Goal: Communication & Community: Answer question/provide support

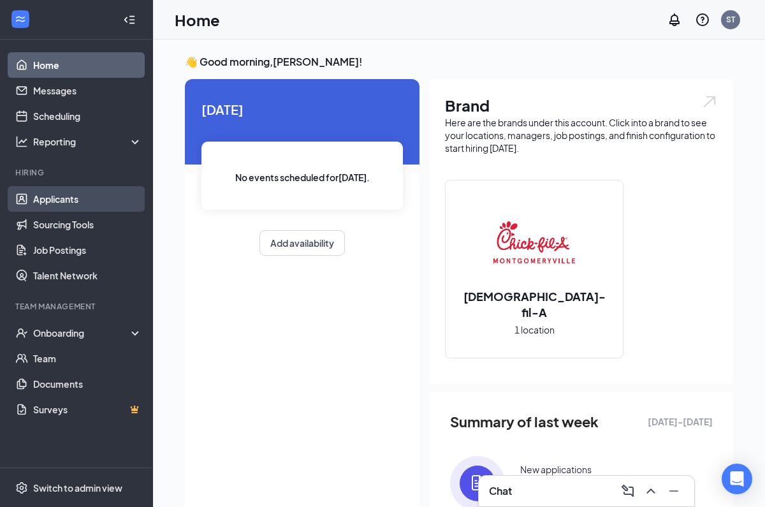
click at [80, 200] on link "Applicants" at bounding box center [87, 198] width 109 height 25
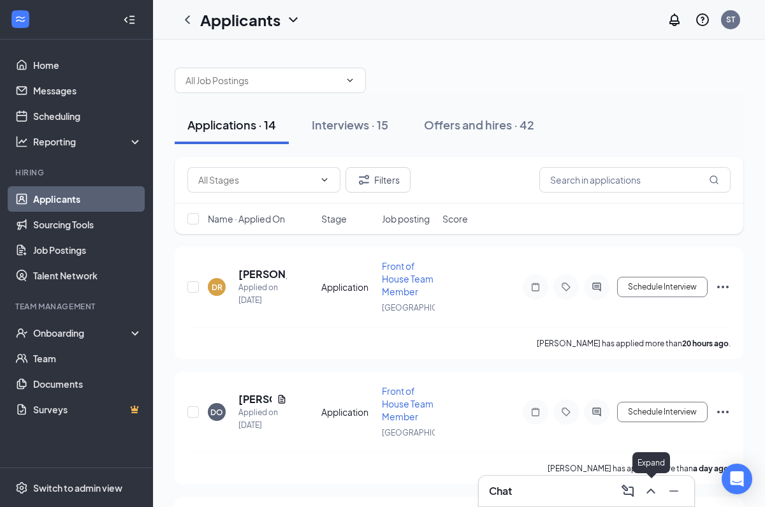
click at [653, 488] on icon "ChevronUp" at bounding box center [650, 490] width 15 height 15
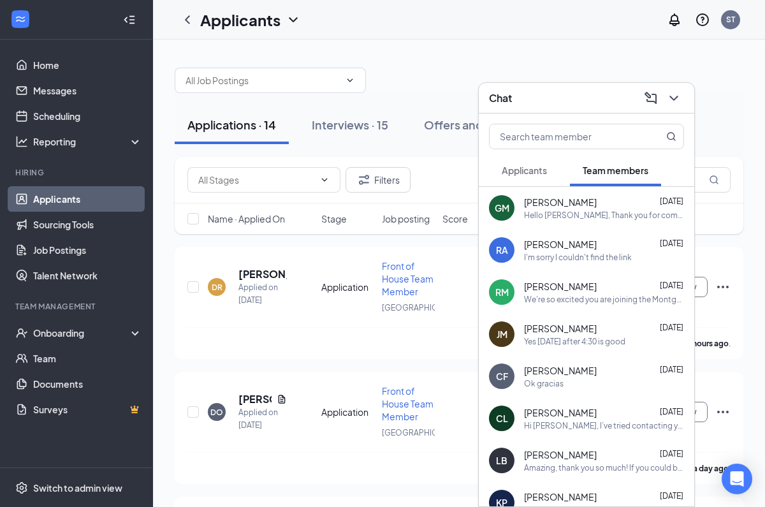
click at [560, 254] on div "I'm sorry I couldn't find the link" at bounding box center [578, 257] width 108 height 11
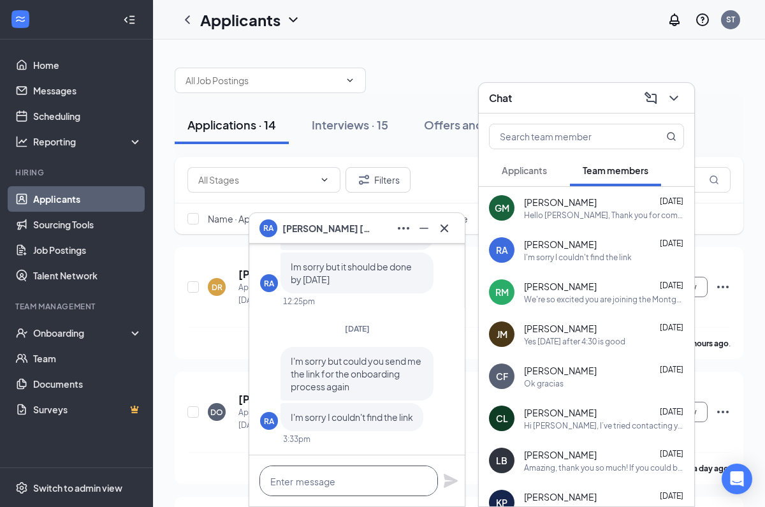
click at [366, 483] on textarea at bounding box center [348, 480] width 178 height 31
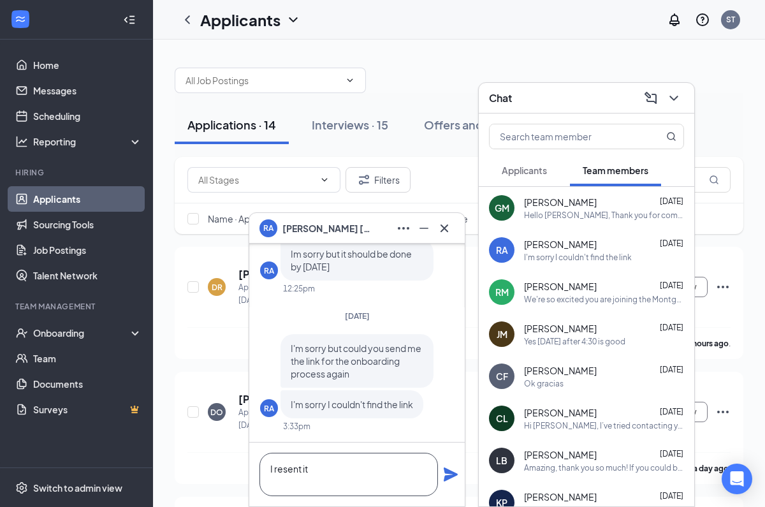
type textarea "I resent it"
click at [454, 481] on icon "Plane" at bounding box center [450, 473] width 15 height 15
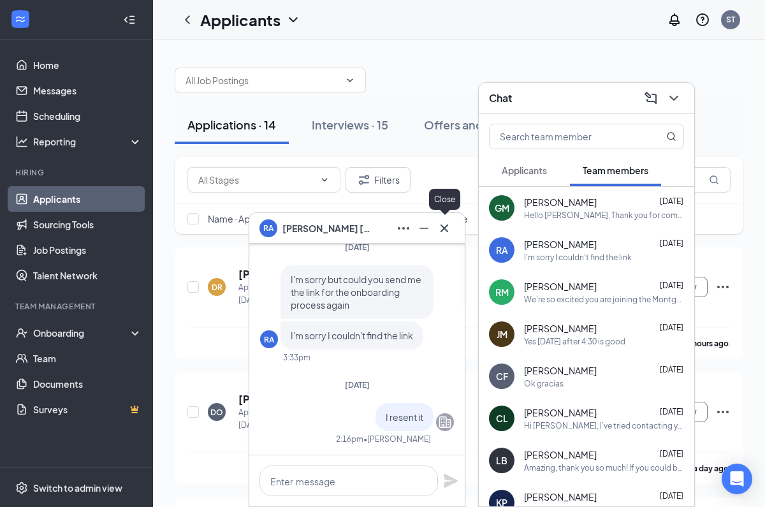
click at [445, 228] on icon "Cross" at bounding box center [444, 227] width 15 height 15
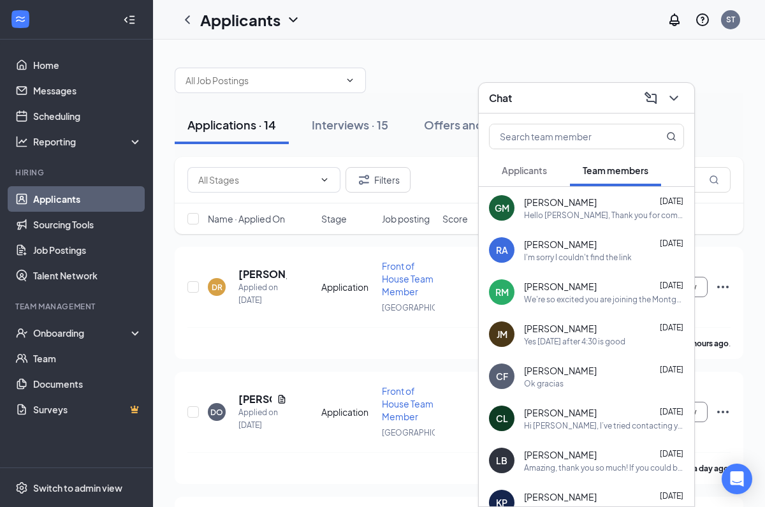
click at [419, 95] on div "Applications · 14 Interviews · 15 Offers and hires · 42" at bounding box center [459, 125] width 568 height 64
click at [675, 93] on icon "ChevronDown" at bounding box center [673, 97] width 15 height 15
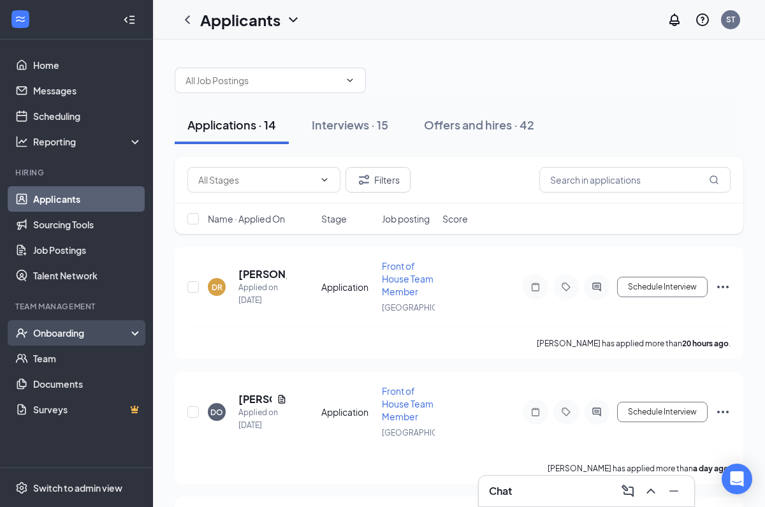
click at [73, 334] on div "Onboarding" at bounding box center [82, 332] width 98 height 13
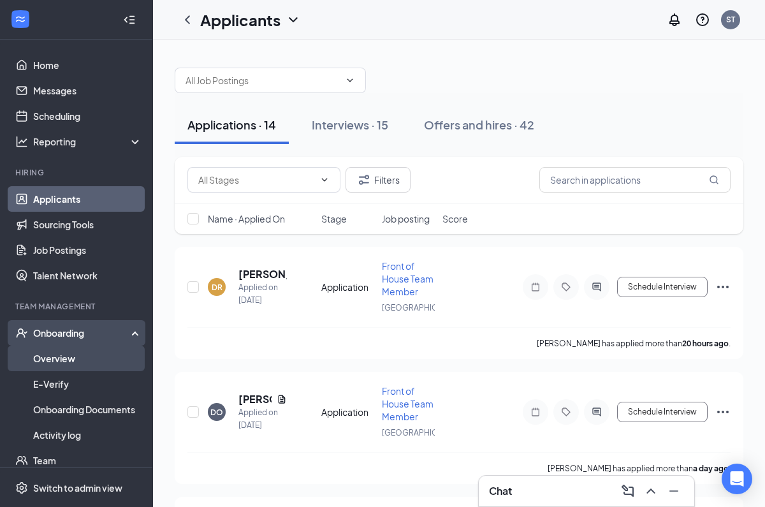
click at [74, 352] on link "Overview" at bounding box center [87, 357] width 109 height 25
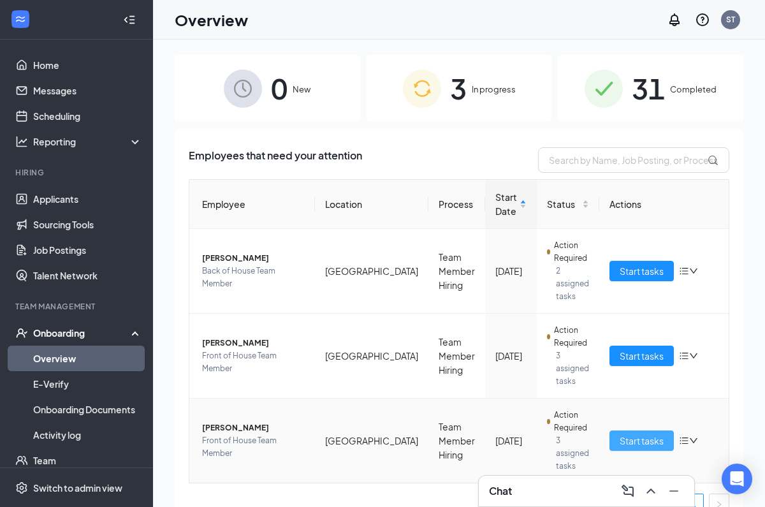
click at [619, 443] on span "Start tasks" at bounding box center [641, 440] width 44 height 14
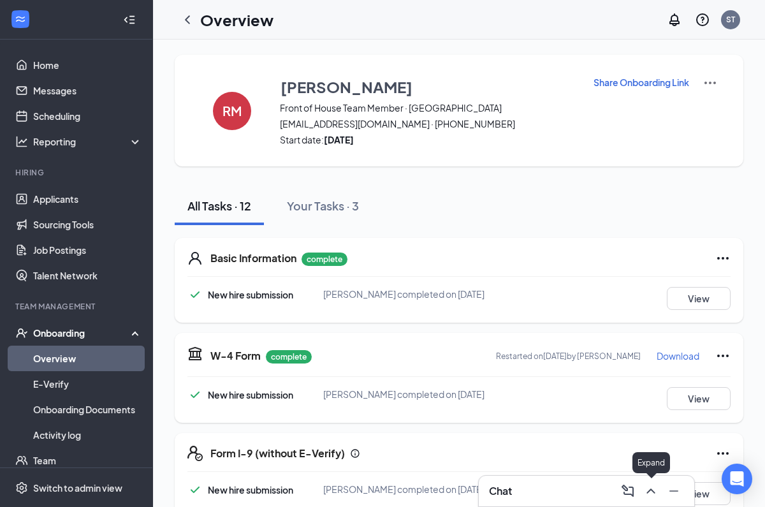
click at [654, 498] on icon "ChevronUp" at bounding box center [650, 490] width 15 height 15
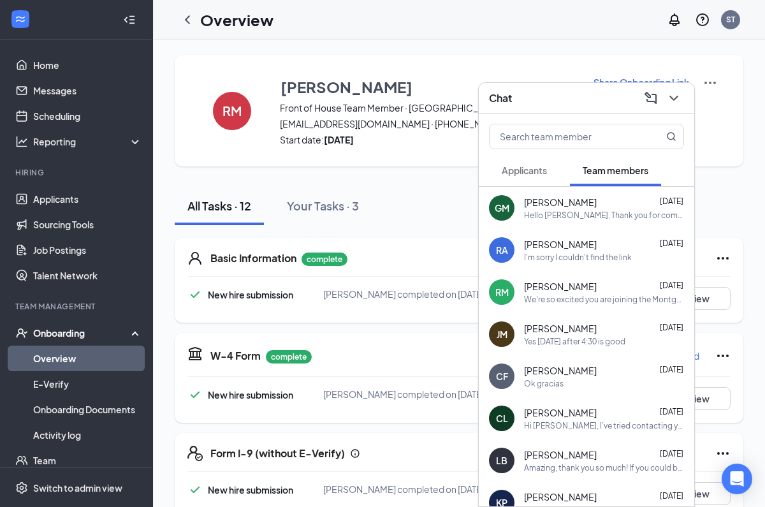
click at [578, 292] on span "[PERSON_NAME]" at bounding box center [560, 286] width 73 height 13
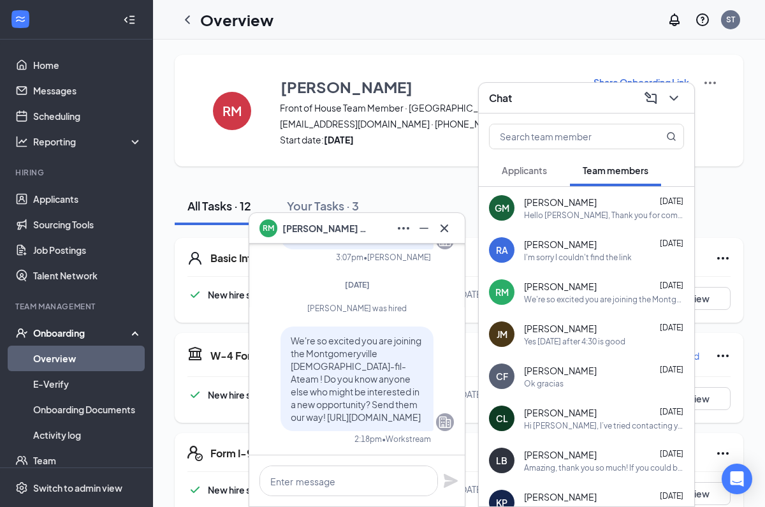
click at [588, 212] on div "Hello [PERSON_NAME], Thank you for completing your paperwork. The next step wil…" at bounding box center [604, 215] width 160 height 11
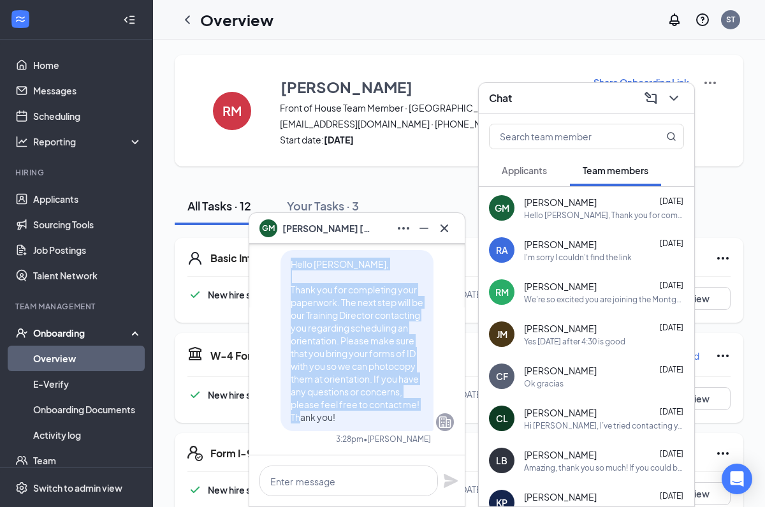
drag, startPoint x: 301, startPoint y: 419, endPoint x: 271, endPoint y: 249, distance: 172.8
click at [280, 250] on div "Hello [PERSON_NAME], Thank you for completing your paperwork. The next step wil…" at bounding box center [356, 340] width 153 height 181
copy span "Hello [PERSON_NAME], Thank you for completing your paperwork. The next step wil…"
click at [447, 227] on icon "Cross" at bounding box center [444, 227] width 15 height 15
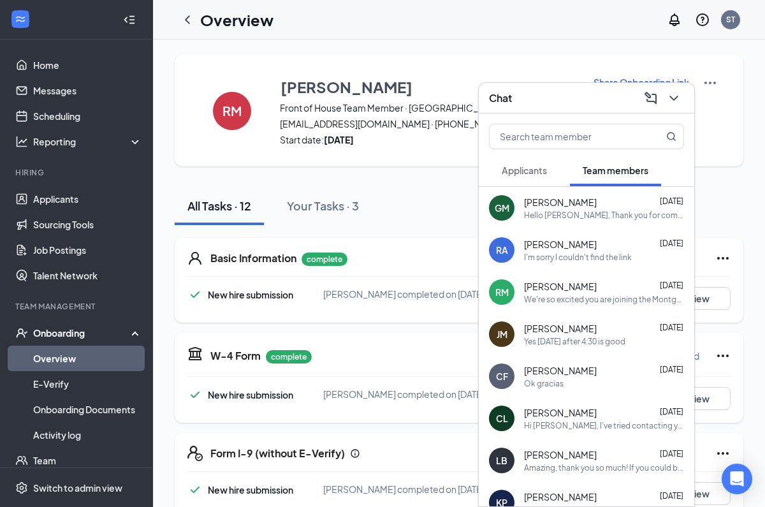
click at [606, 290] on div "[PERSON_NAME] [DATE]" at bounding box center [604, 286] width 160 height 13
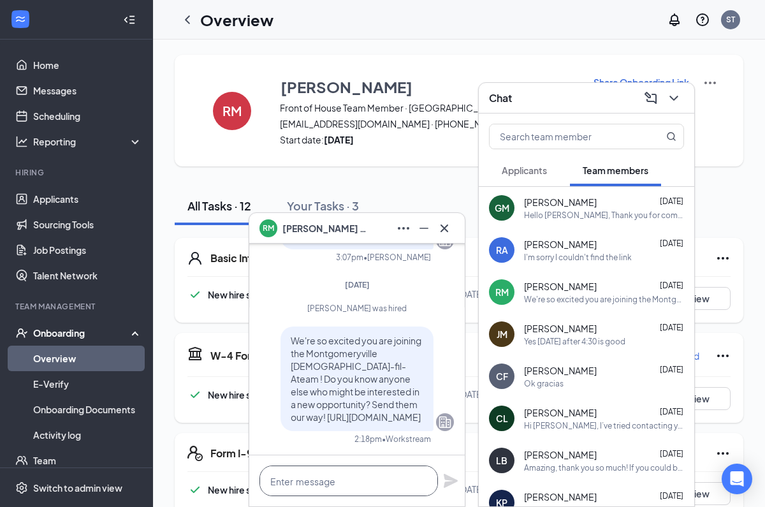
click at [335, 478] on textarea at bounding box center [348, 480] width 178 height 31
paste textarea "Hello [PERSON_NAME], Thank you for completing your paperwork. The next step wil…"
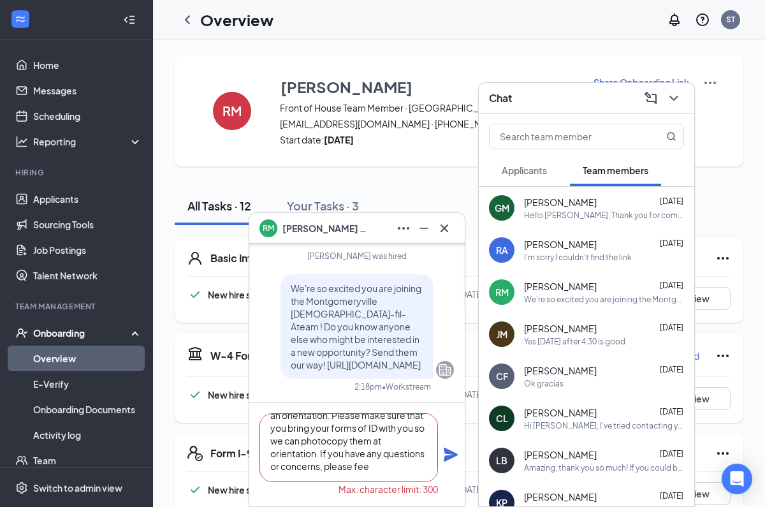
scroll to position [72, 0]
click at [553, 212] on div "Hello [PERSON_NAME], Thank you for completing your paperwork. The next step wil…" at bounding box center [604, 215] width 160 height 11
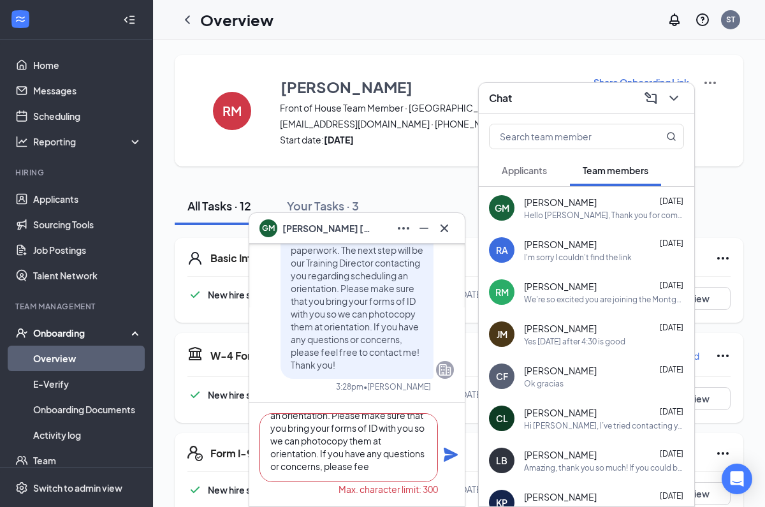
click at [379, 460] on textarea "Hello [PERSON_NAME], Thank you for completing your paperwork. The next step wil…" at bounding box center [348, 447] width 178 height 69
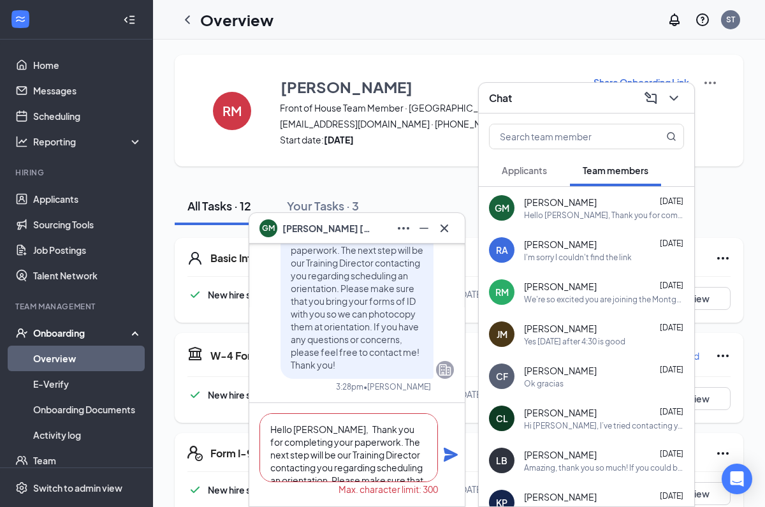
click at [317, 430] on textarea "Hello [PERSON_NAME], Thank you for completing your paperwork. The next step wil…" at bounding box center [348, 447] width 178 height 69
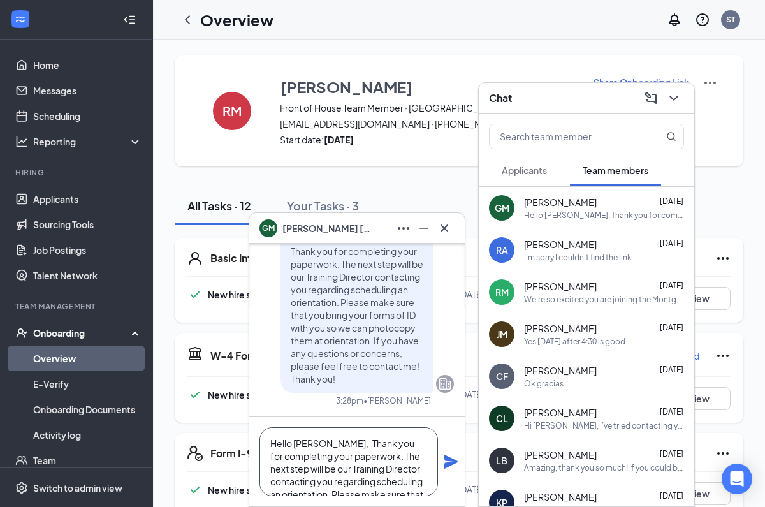
click at [324, 444] on textarea "Hello [PERSON_NAME], Thank you for completing your paperwork. The next step wil…" at bounding box center [348, 461] width 178 height 69
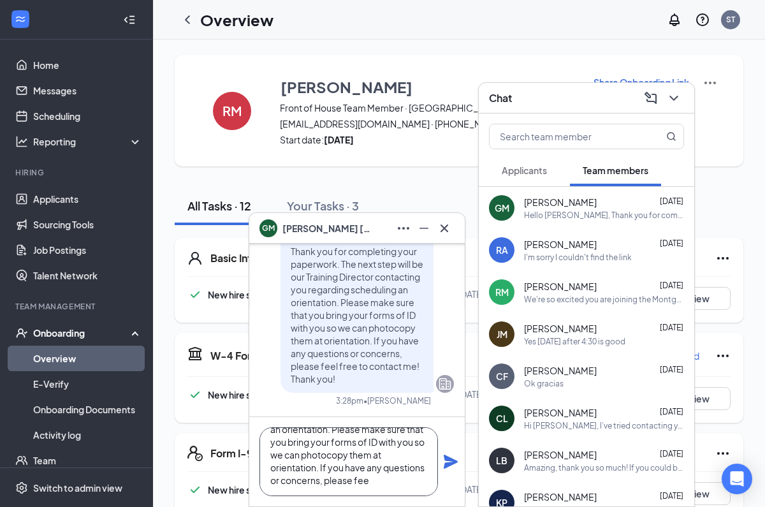
scroll to position [78, 0]
drag, startPoint x: 404, startPoint y: 454, endPoint x: 405, endPoint y: 479, distance: 24.9
click at [405, 479] on textarea "Hello [PERSON_NAME], Thank you for completing your paperwork. The next step wil…" at bounding box center [348, 461] width 178 height 69
type textarea "Hello [PERSON_NAME], Thank you for completing your paperwork. The next step wil…"
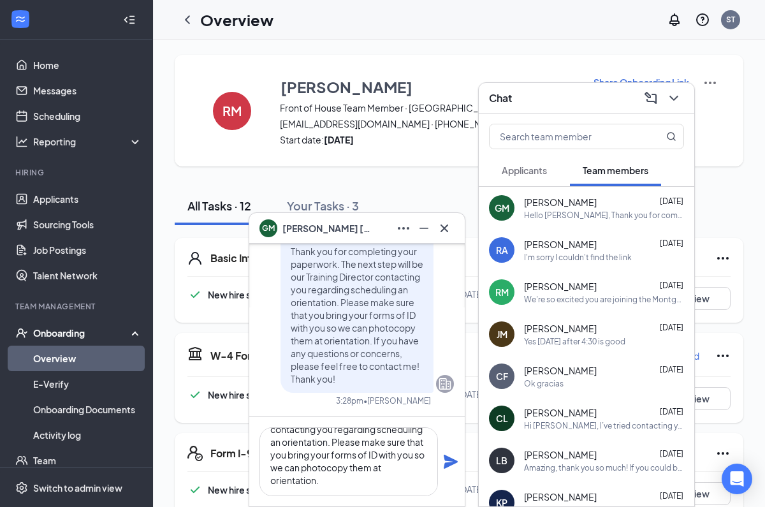
click at [447, 463] on icon "Plane" at bounding box center [451, 461] width 14 height 14
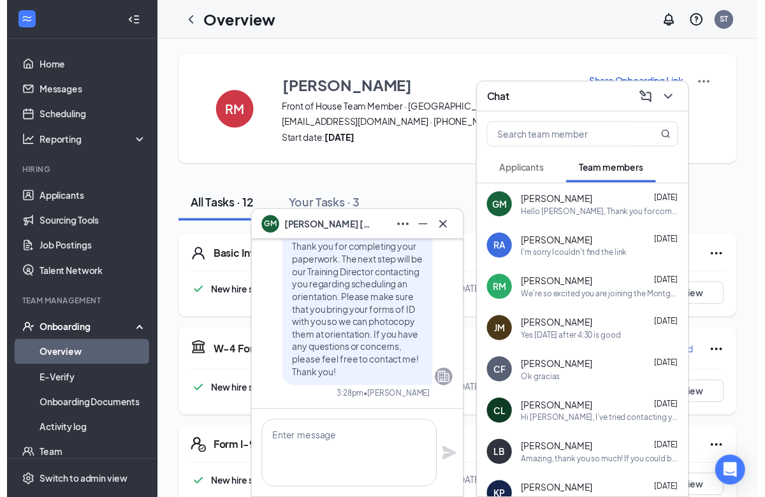
scroll to position [0, 0]
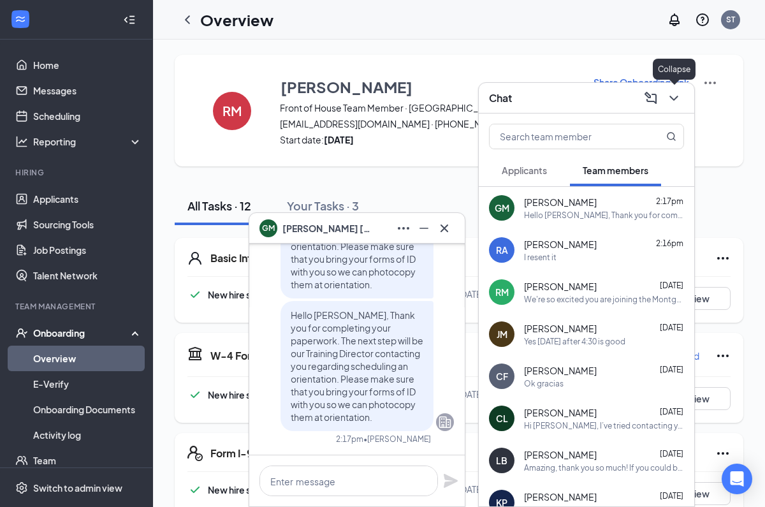
click at [675, 95] on icon "ChevronDown" at bounding box center [673, 97] width 15 height 15
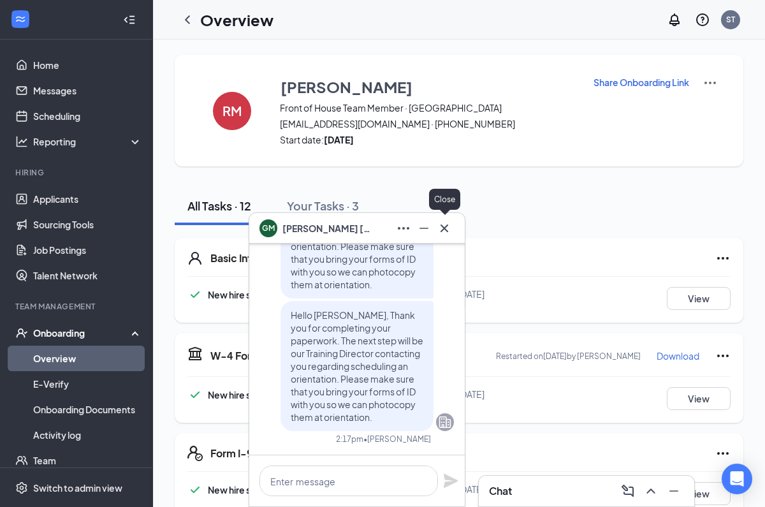
click at [445, 228] on icon "Cross" at bounding box center [444, 228] width 8 height 8
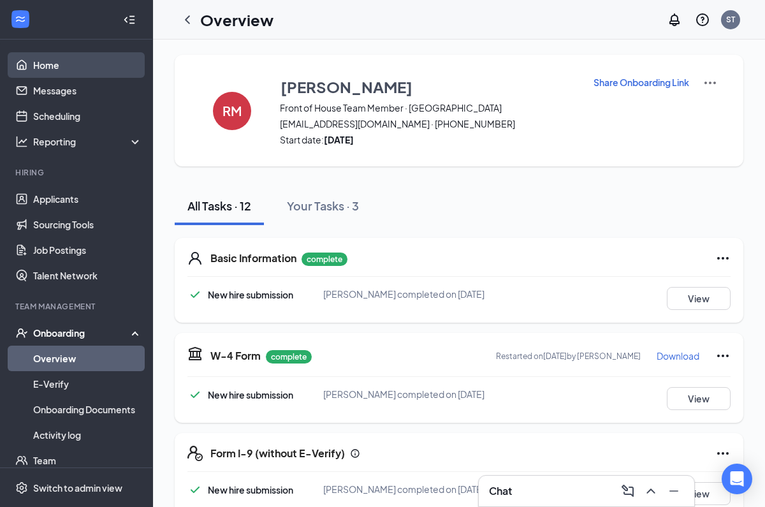
click at [44, 61] on link "Home" at bounding box center [87, 64] width 109 height 25
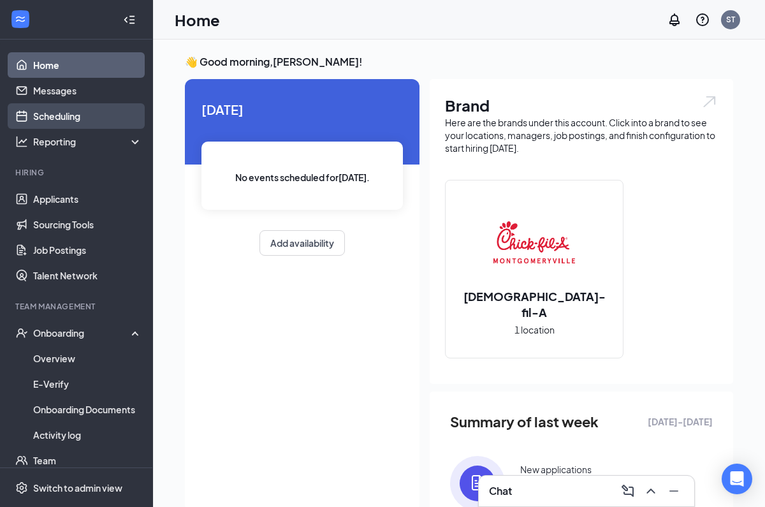
click at [66, 121] on link "Scheduling" at bounding box center [87, 115] width 109 height 25
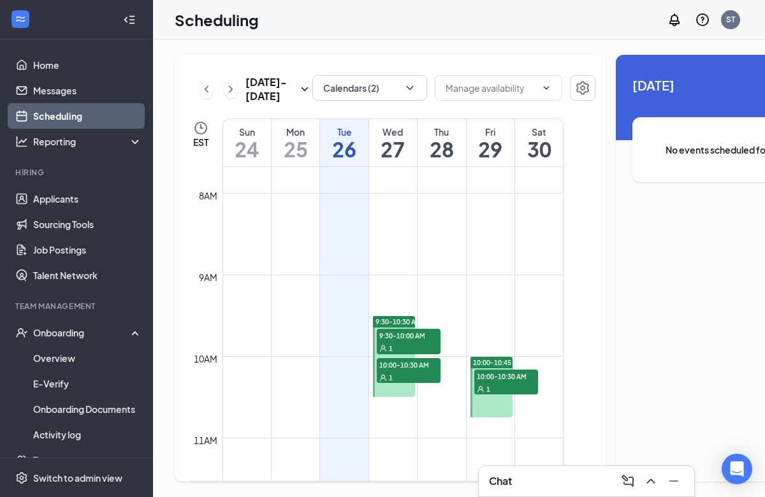
scroll to position [19, 0]
